Goal: Task Accomplishment & Management: Complete application form

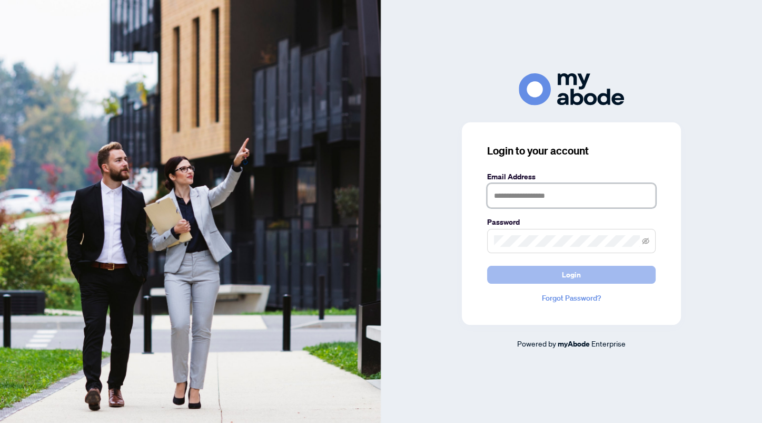
type input "**********"
click at [576, 275] on span "Login" at bounding box center [571, 274] width 19 height 17
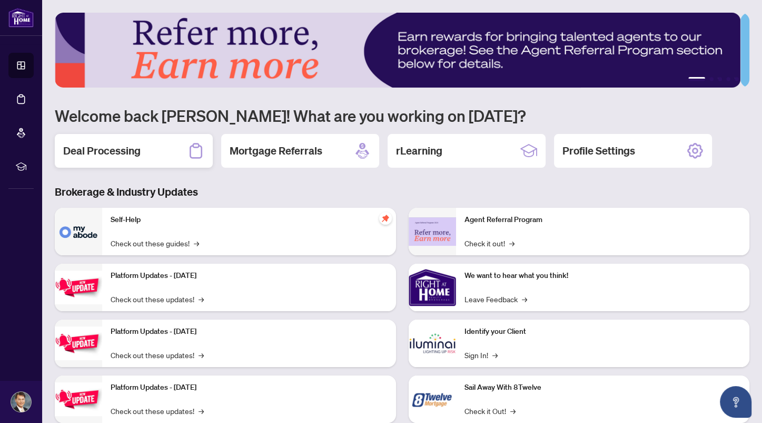
click at [109, 147] on h2 "Deal Processing" at bounding box center [101, 150] width 77 height 15
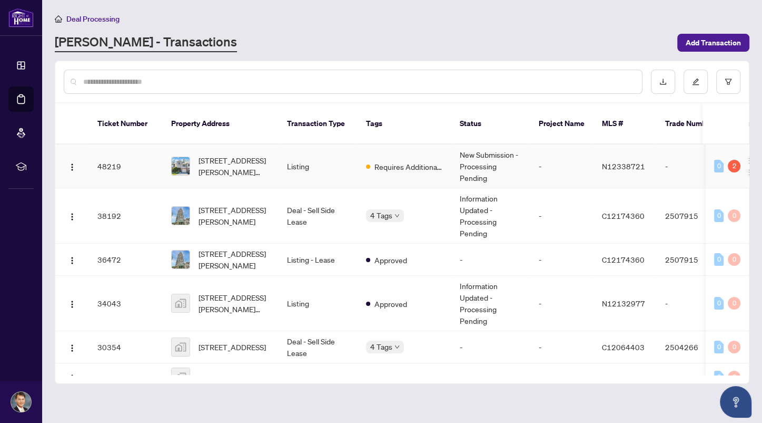
click at [268, 155] on span "[STREET_ADDRESS][PERSON_NAME][PERSON_NAME]" at bounding box center [235, 165] width 72 height 23
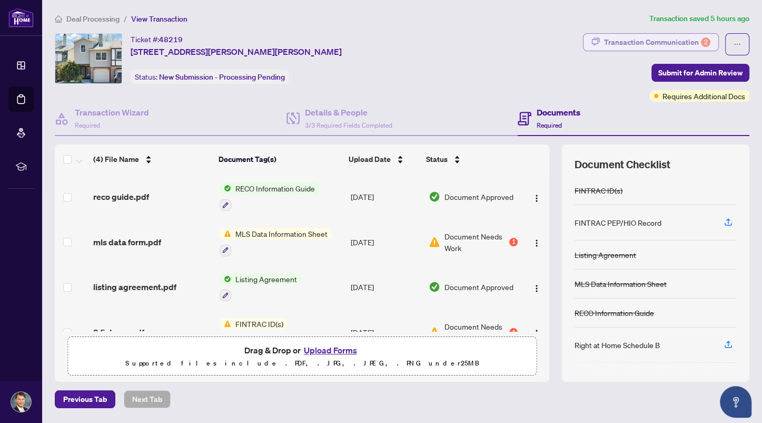
click at [686, 42] on div "Transaction Communication 2" at bounding box center [657, 42] width 106 height 17
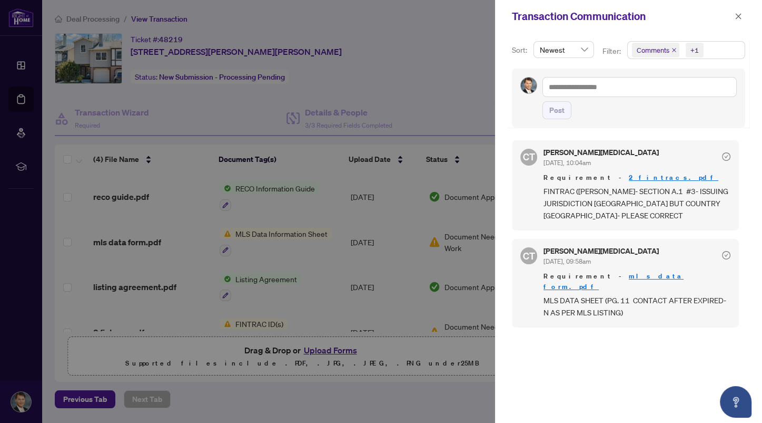
click at [466, 99] on div at bounding box center [381, 211] width 762 height 423
click at [736, 18] on icon "close" at bounding box center [739, 16] width 6 height 6
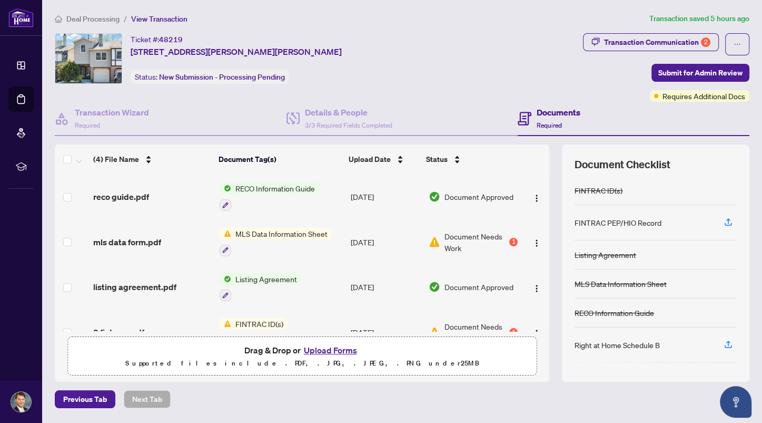
click at [335, 348] on button "Upload Forms" at bounding box center [331, 350] width 60 height 14
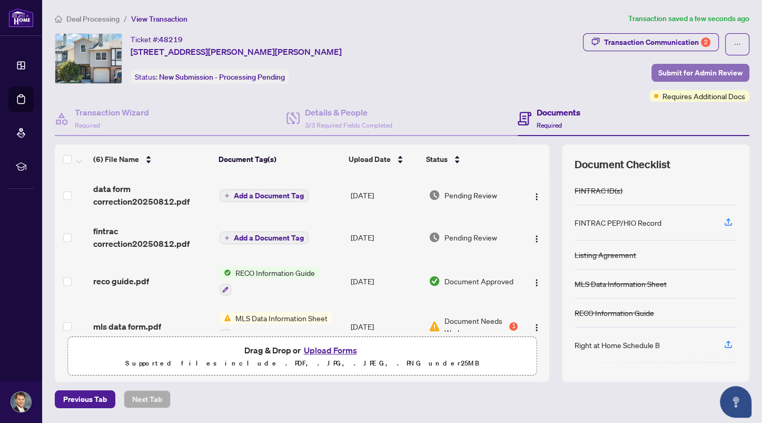
click at [690, 69] on span "Submit for Admin Review" at bounding box center [701, 72] width 84 height 17
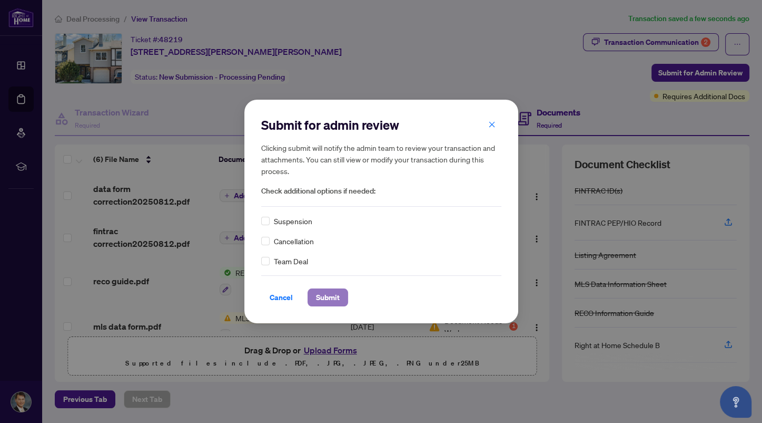
click at [341, 296] on button "Submit" at bounding box center [328, 297] width 41 height 18
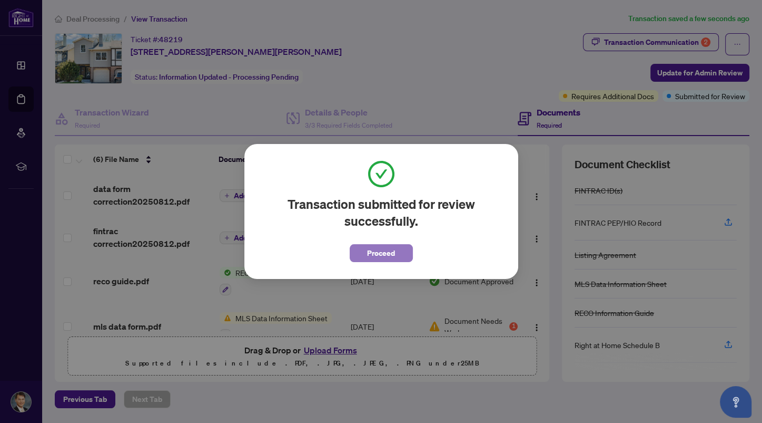
click at [380, 254] on span "Proceed" at bounding box center [381, 252] width 28 height 17
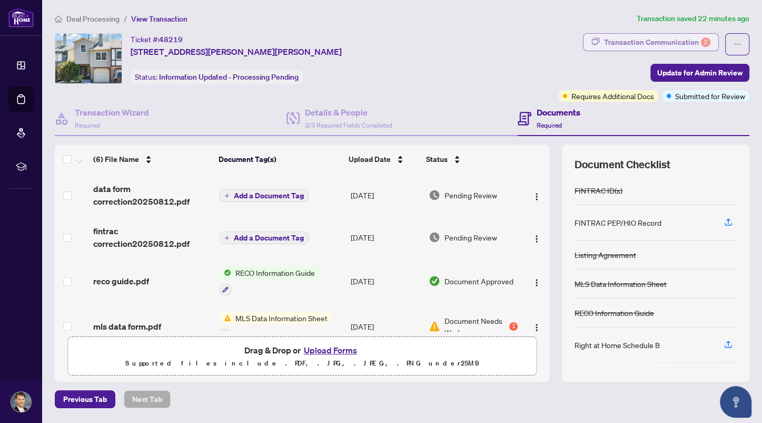
click at [674, 42] on div "Transaction Communication 2" at bounding box center [657, 42] width 106 height 17
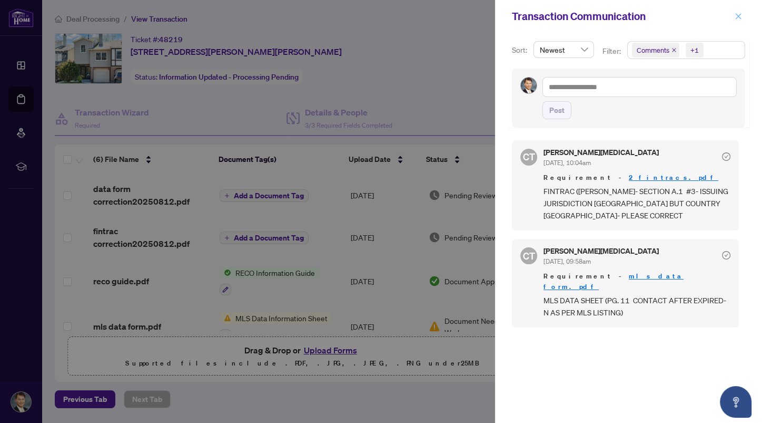
click at [739, 14] on icon "close" at bounding box center [738, 16] width 7 height 7
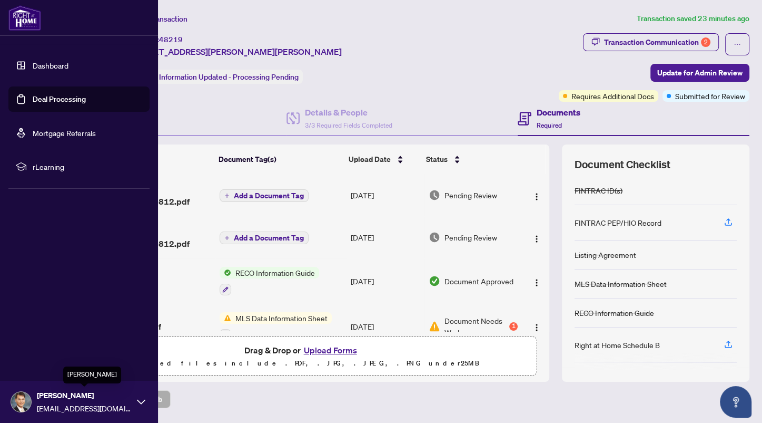
click at [136, 398] on div "[PERSON_NAME] [EMAIL_ADDRESS][DOMAIN_NAME]" at bounding box center [79, 401] width 158 height 42
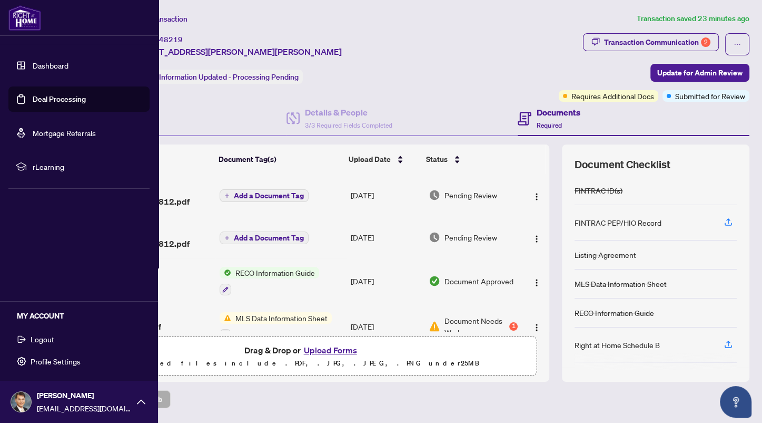
click at [81, 342] on button "Logout" at bounding box center [78, 339] width 141 height 18
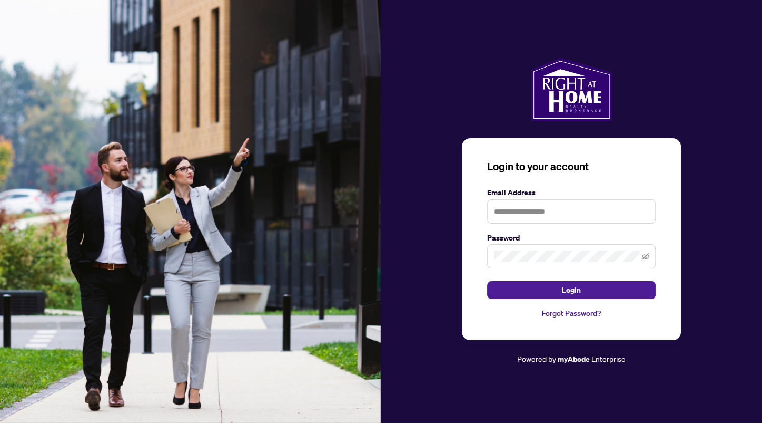
click at [44, 339] on img at bounding box center [190, 211] width 381 height 423
type input "**********"
